Goal: Task Accomplishment & Management: Manage account settings

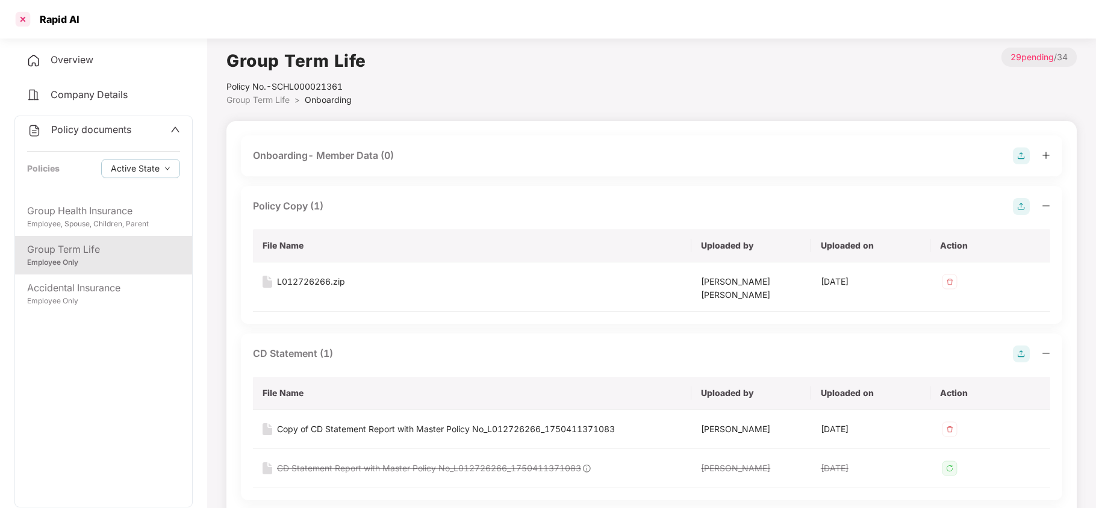
click at [23, 20] on div at bounding box center [22, 19] width 19 height 19
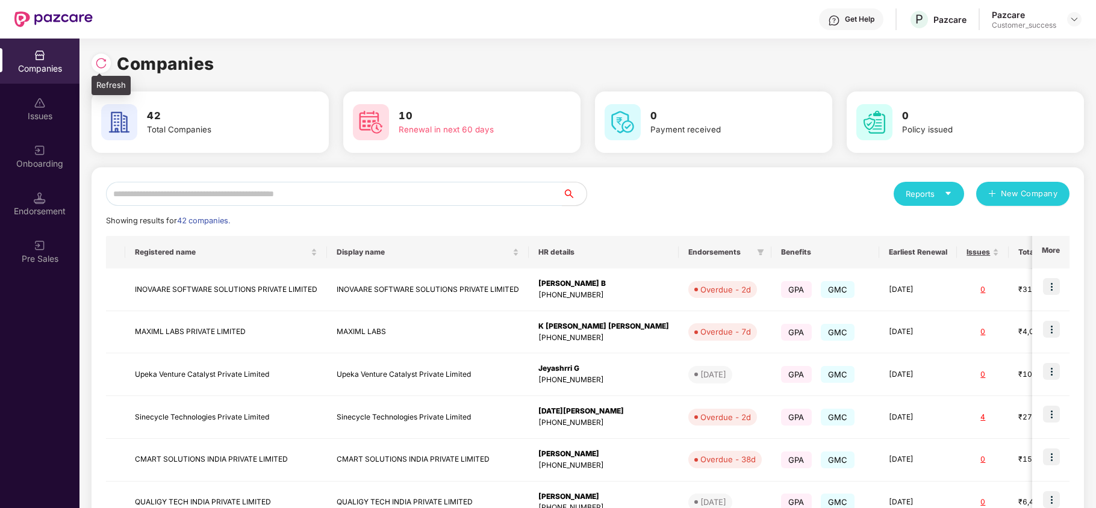
click at [98, 57] on img at bounding box center [101, 63] width 12 height 12
click at [40, 157] on div "Onboarding" at bounding box center [39, 156] width 79 height 45
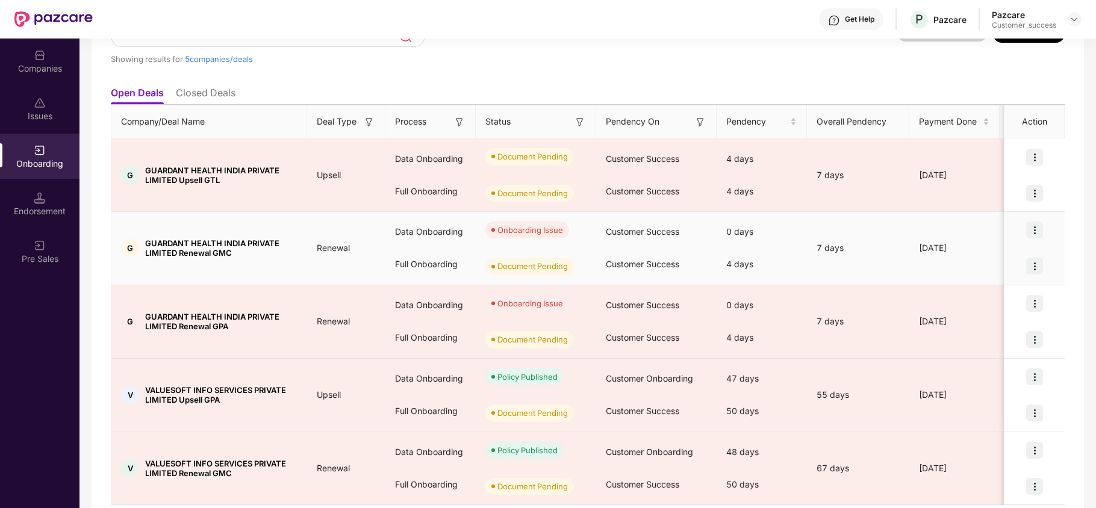
scroll to position [107, 0]
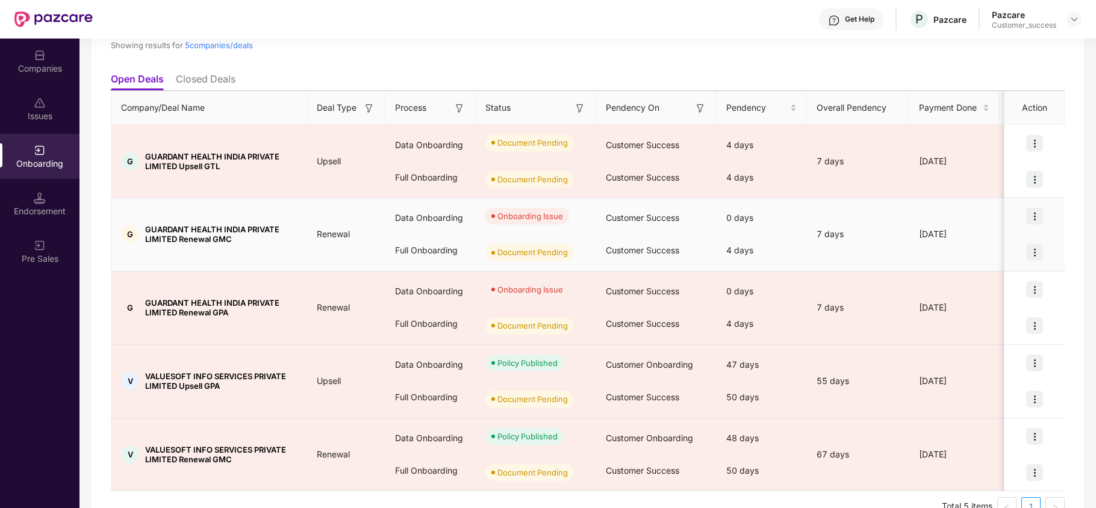
click at [1036, 213] on img at bounding box center [1034, 216] width 17 height 17
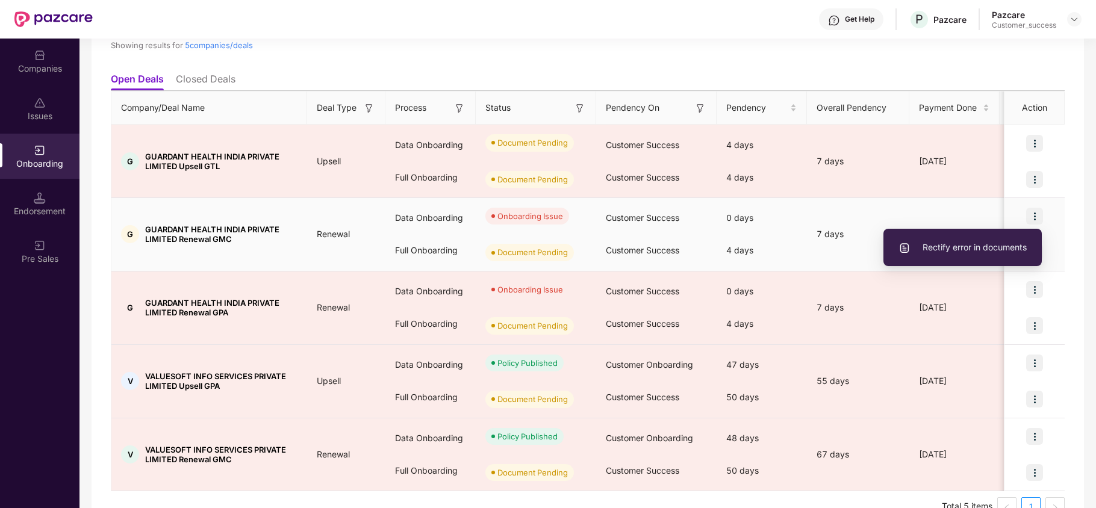
click at [1004, 246] on span "Rectify error in documents" at bounding box center [962, 247] width 128 height 13
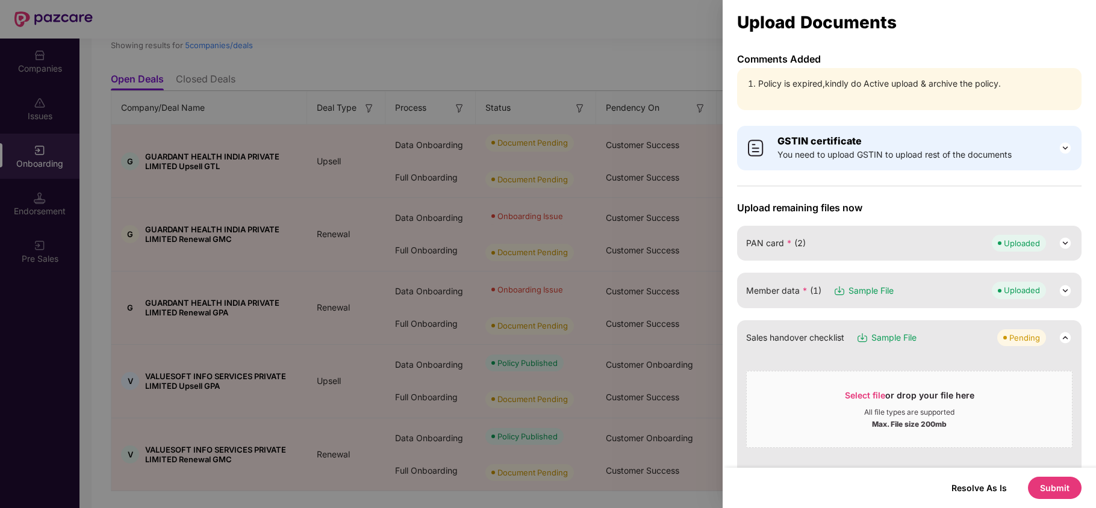
click at [655, 58] on div at bounding box center [548, 254] width 1096 height 508
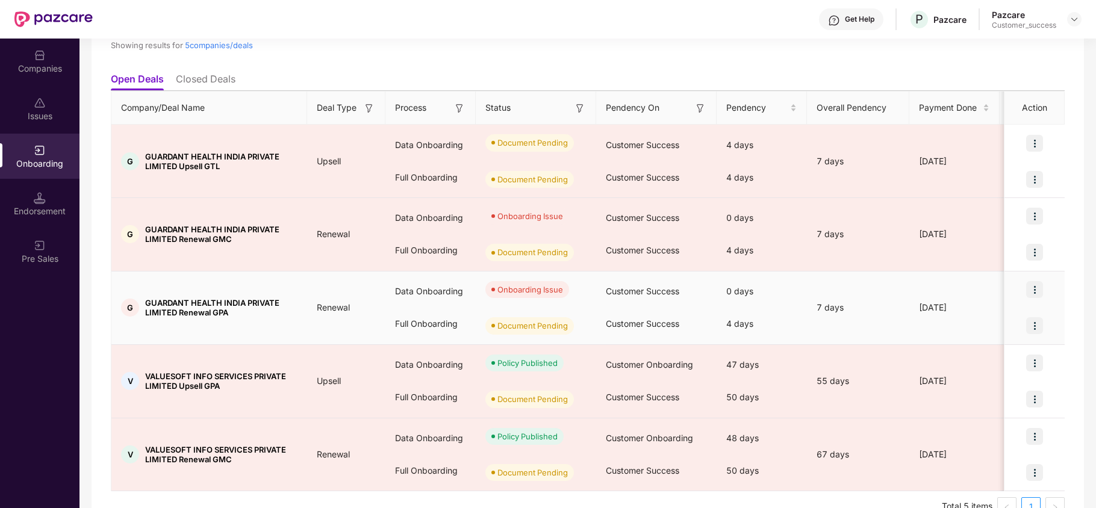
click at [1029, 290] on img at bounding box center [1034, 289] width 17 height 17
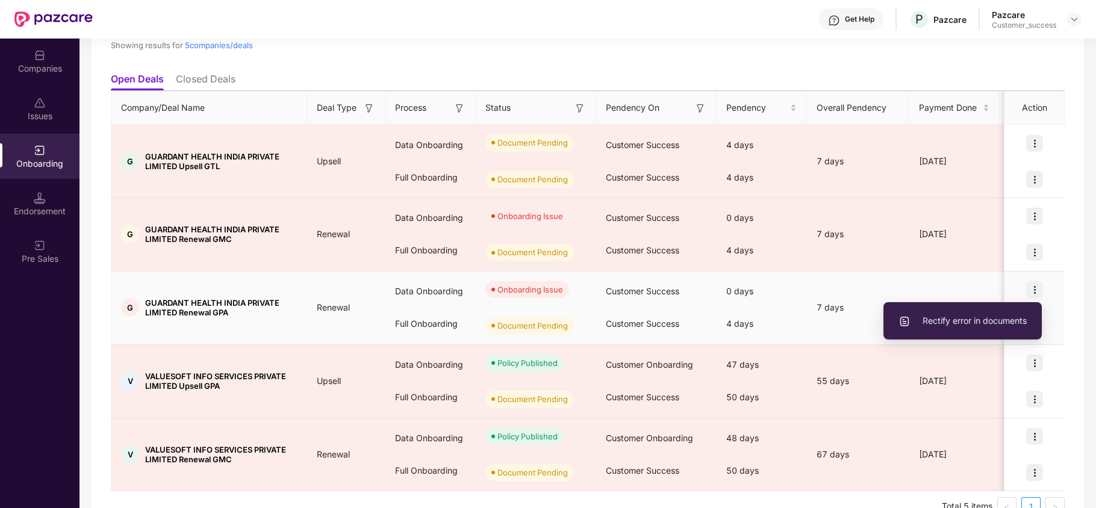
click at [1003, 318] on span "Rectify error in documents" at bounding box center [962, 320] width 128 height 13
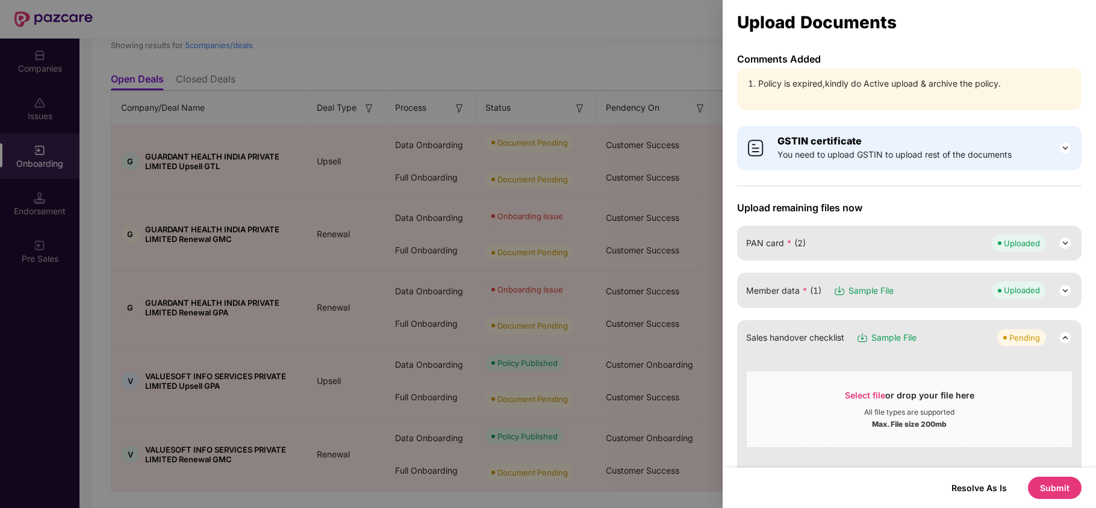
click at [655, 6] on div at bounding box center [548, 254] width 1096 height 508
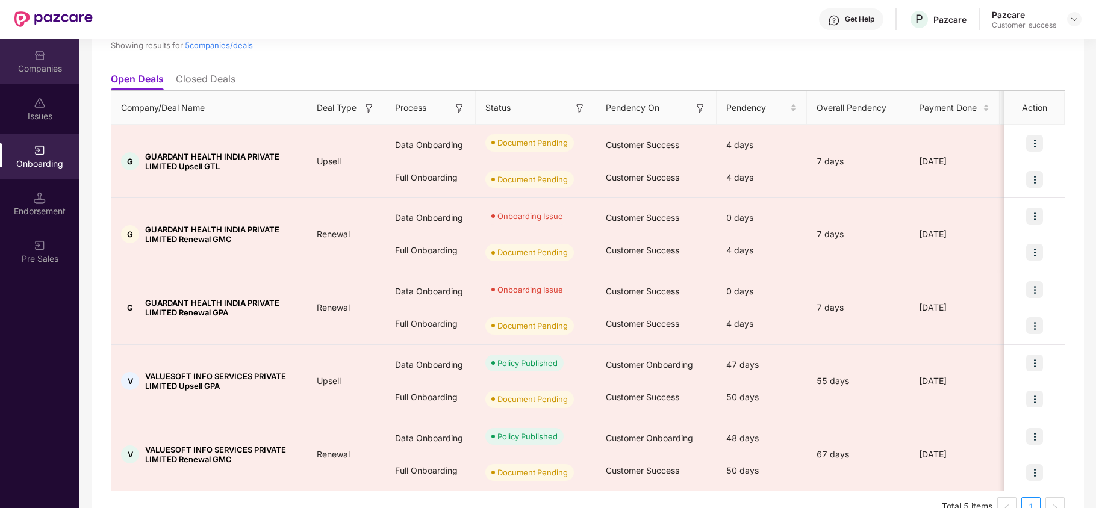
click at [42, 57] on img at bounding box center [40, 55] width 12 height 12
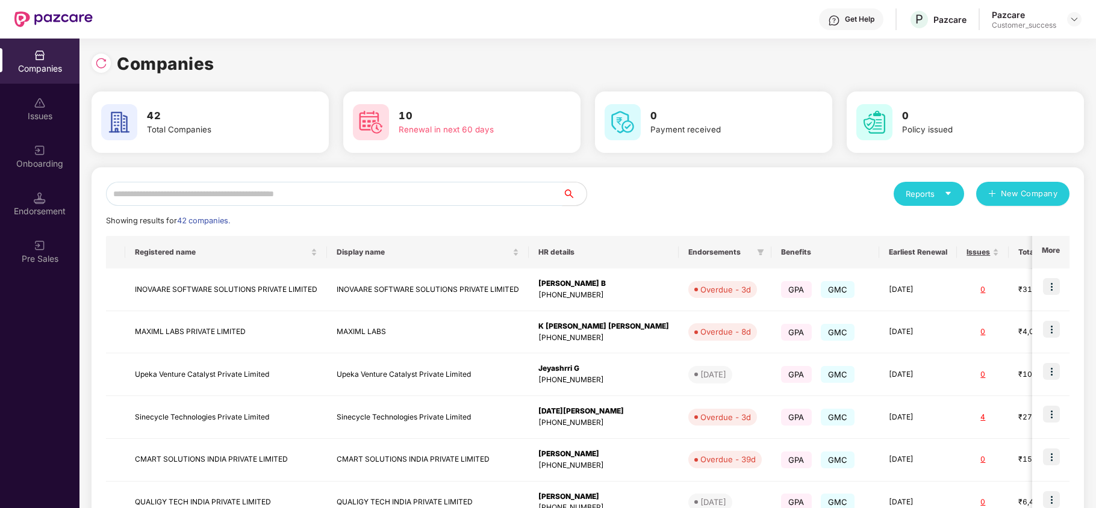
click at [282, 195] on input "text" at bounding box center [334, 194] width 456 height 24
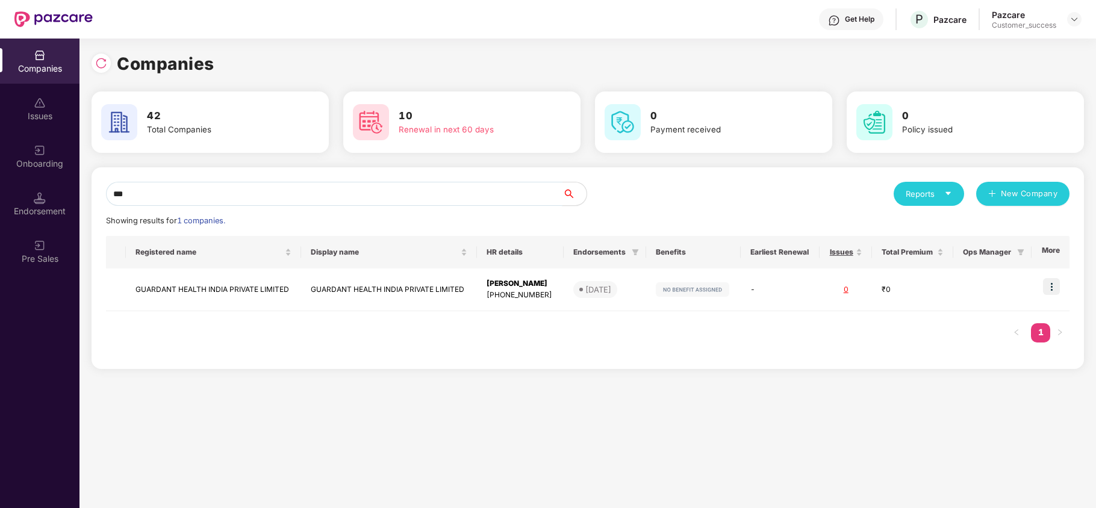
type input "***"
click at [229, 293] on td "GUARDANT HEALTH INDIA PRIVATE LIMITED" at bounding box center [214, 290] width 176 height 43
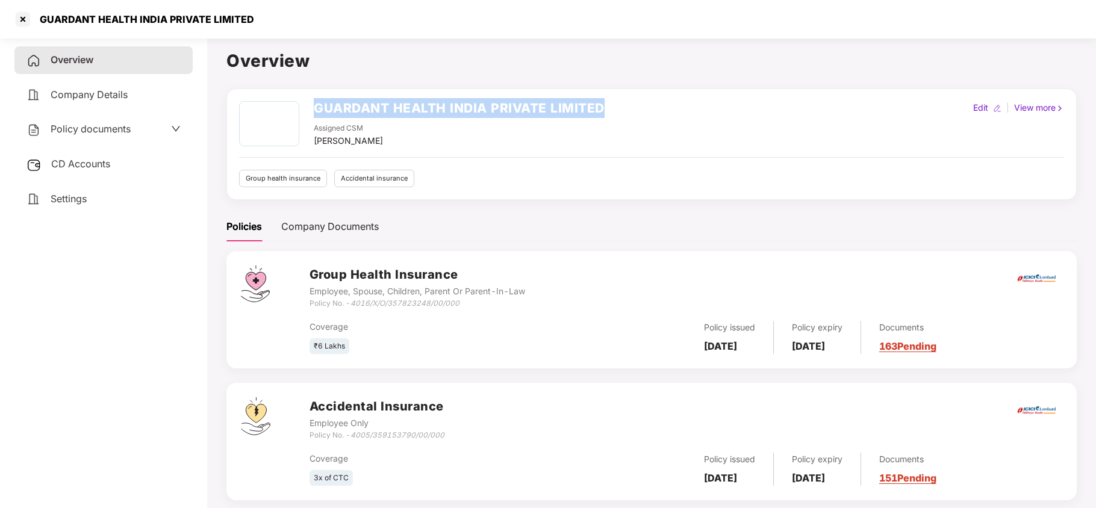
drag, startPoint x: 314, startPoint y: 109, endPoint x: 632, endPoint y: 102, distance: 317.4
click at [632, 102] on div "GUARDANT HEALTH INDIA PRIVATE LIMITED Assigned CSM [PERSON_NAME] Edit | View mo…" at bounding box center [651, 124] width 825 height 46
copy h2 "GUARDANT HEALTH INDIA PRIVATE LIMITED"
